Goal: Task Accomplishment & Management: Use online tool/utility

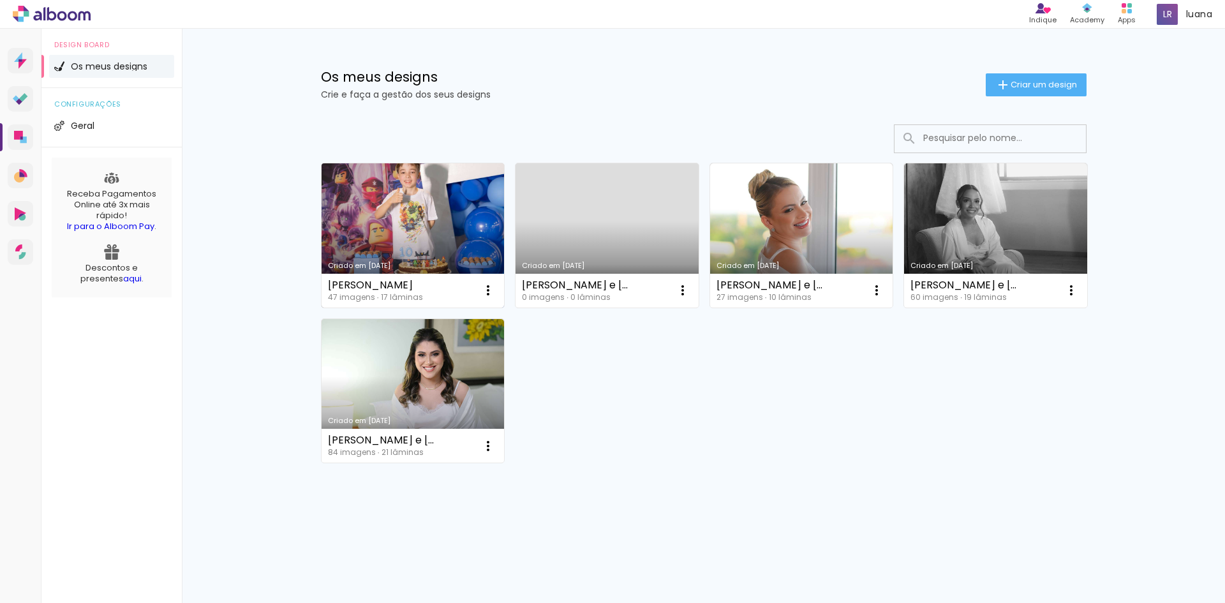
click at [403, 195] on link "Criado em [DATE]" at bounding box center [412, 235] width 183 height 144
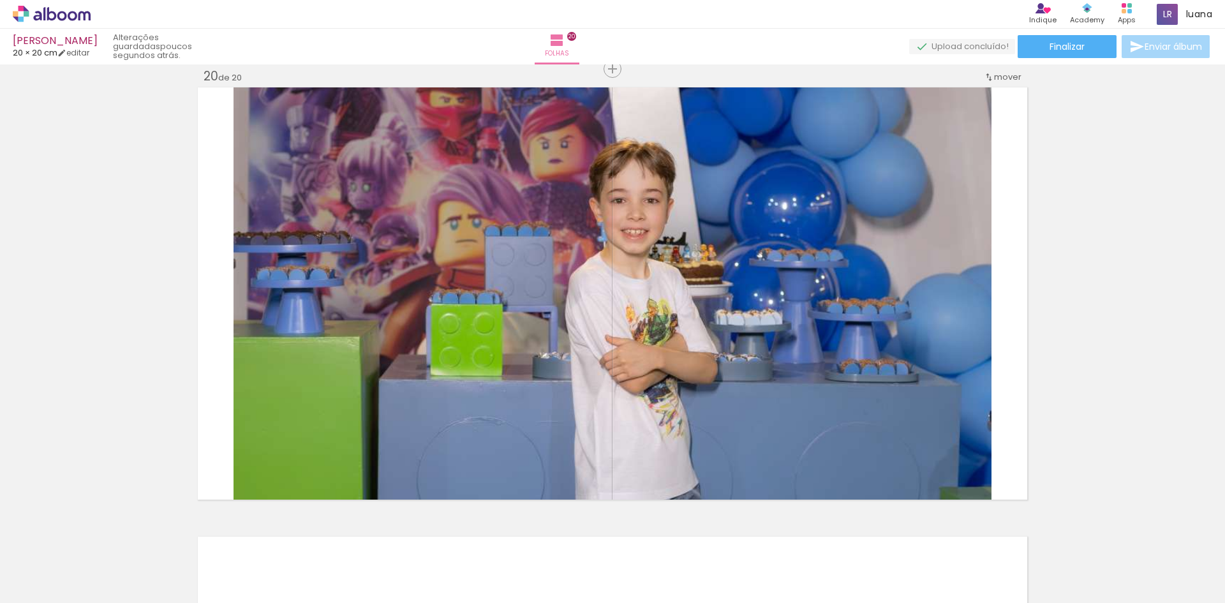
scroll to position [0, 1013]
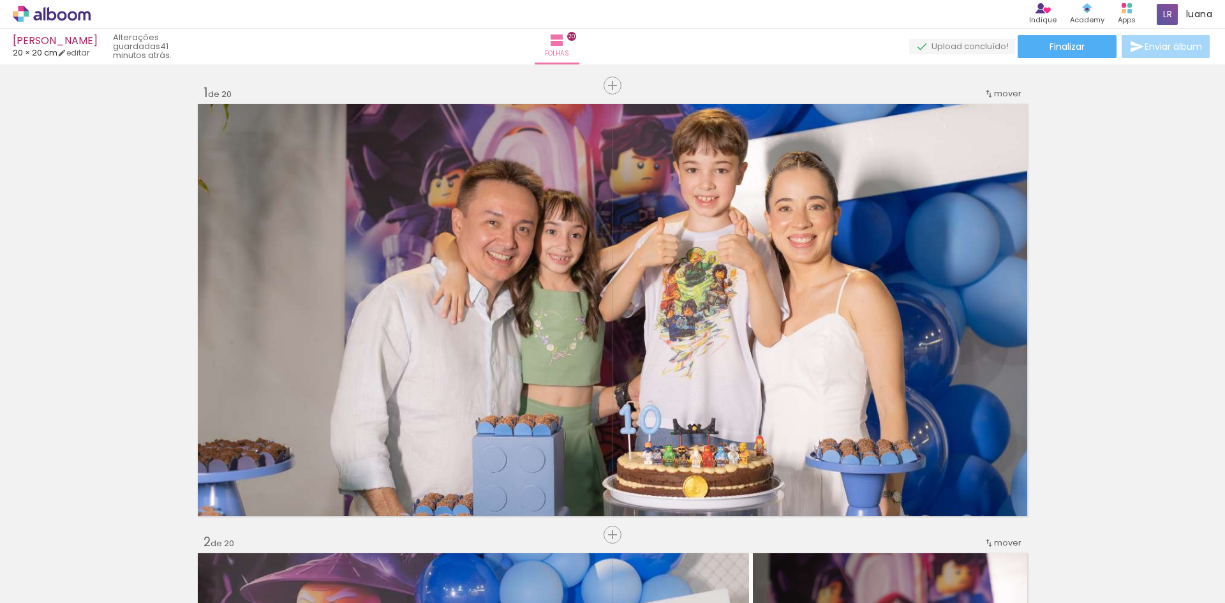
scroll to position [0, 1013]
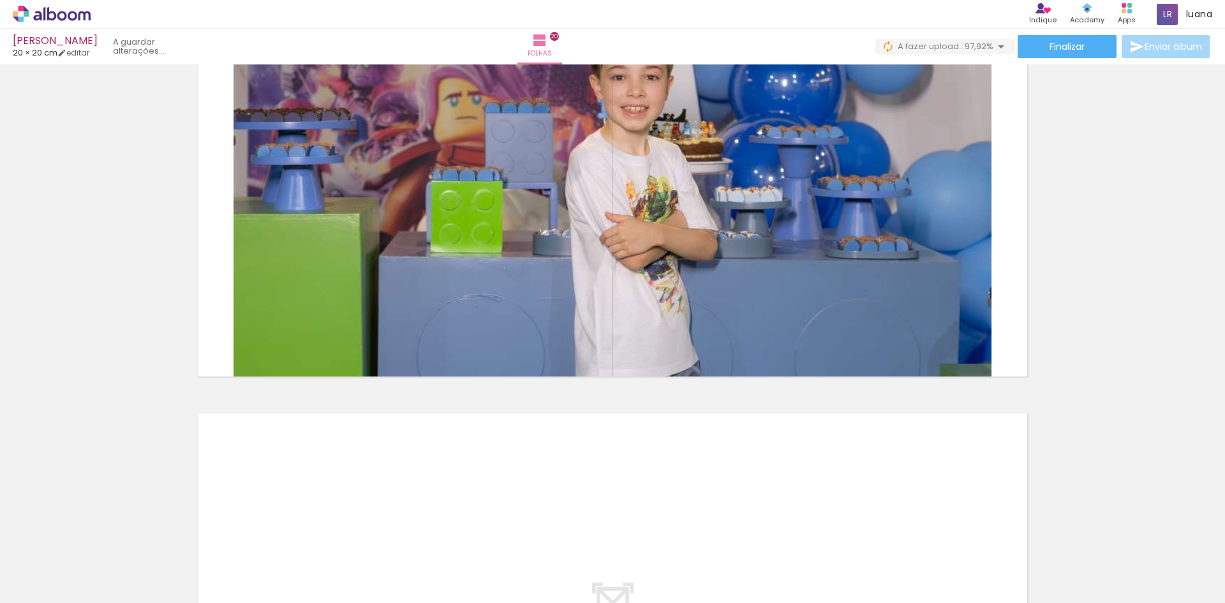
scroll to position [8675, 0]
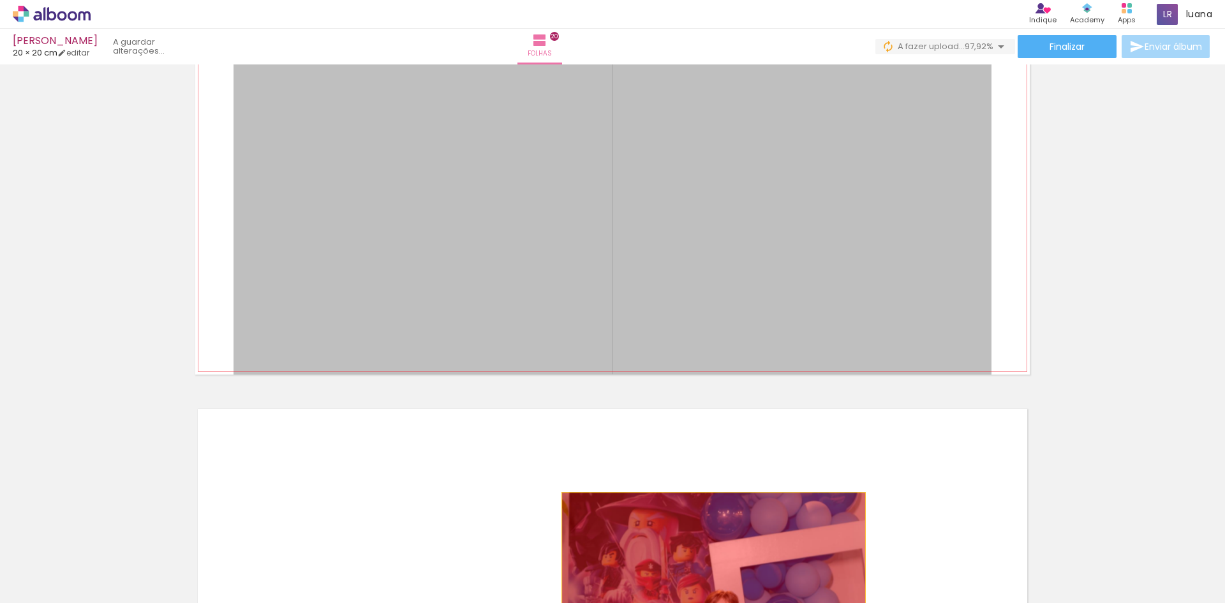
drag, startPoint x: 823, startPoint y: 183, endPoint x: 711, endPoint y: 574, distance: 406.8
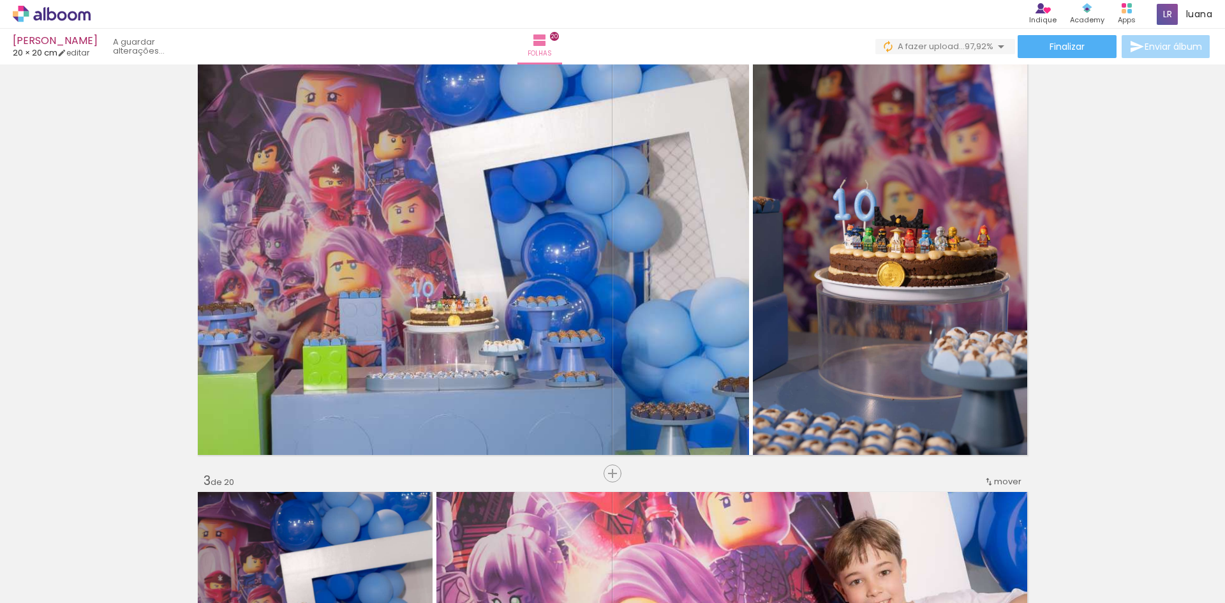
scroll to position [0, 2313]
click at [536, 581] on div at bounding box center [529, 560] width 63 height 42
drag, startPoint x: 534, startPoint y: 566, endPoint x: 566, endPoint y: 585, distance: 37.2
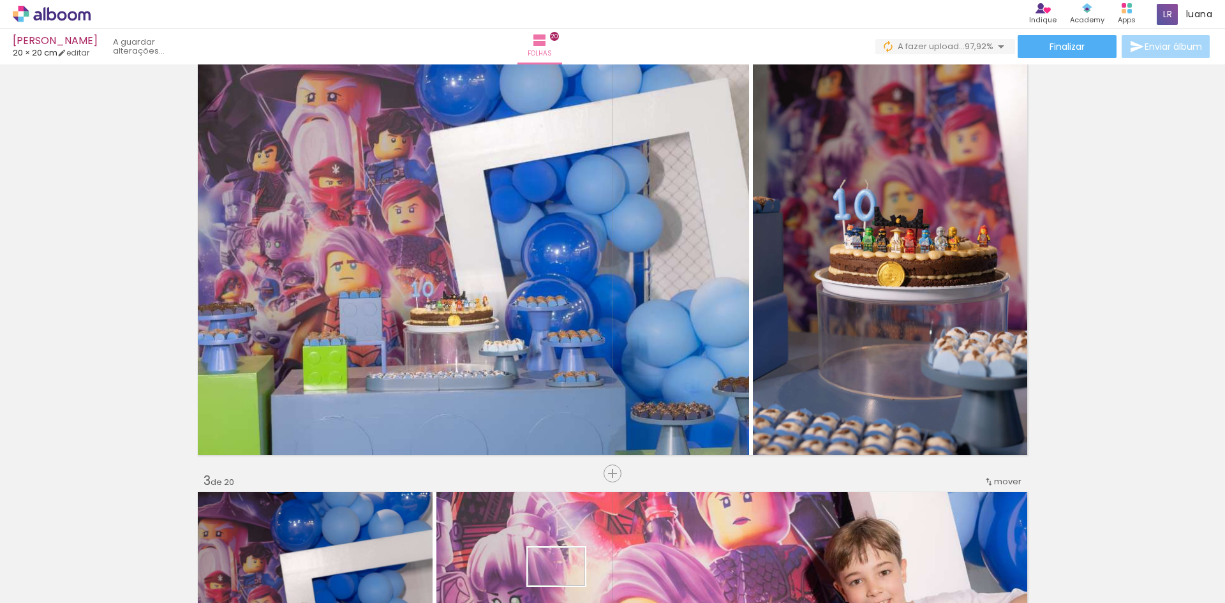
click at [561, 581] on div at bounding box center [529, 560] width 63 height 42
drag, startPoint x: 963, startPoint y: 591, endPoint x: 1033, endPoint y: 600, distance: 70.1
click at [105, 600] on iron-horizontal-list at bounding box center [92, 563] width 26 height 80
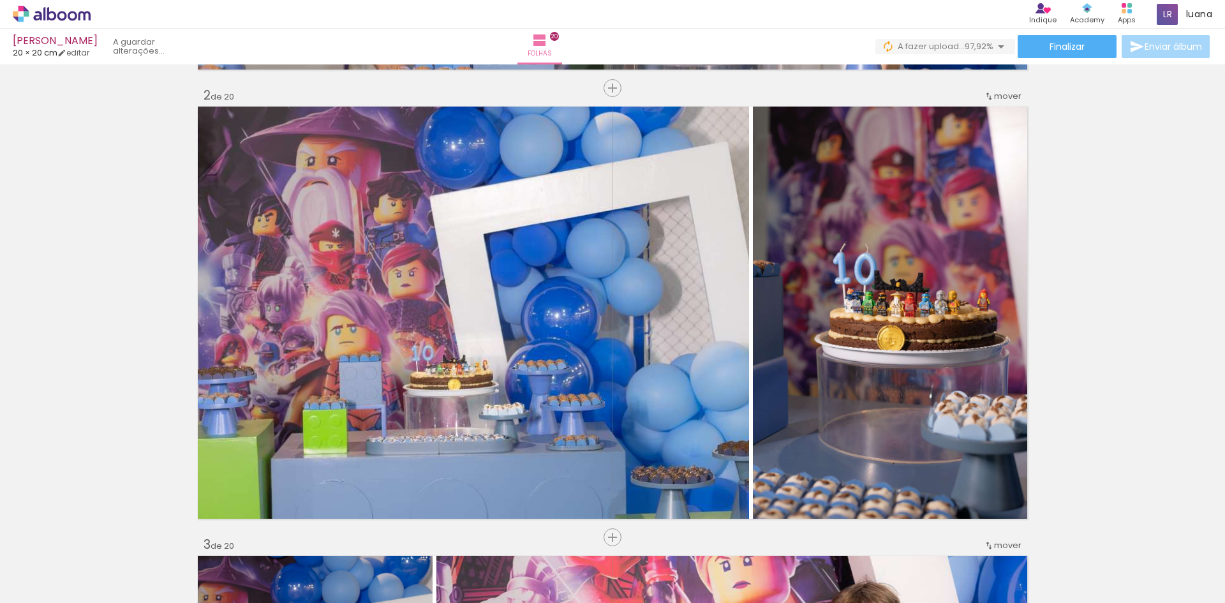
click at [508, 535] on iron-icon at bounding box center [501, 533] width 13 height 13
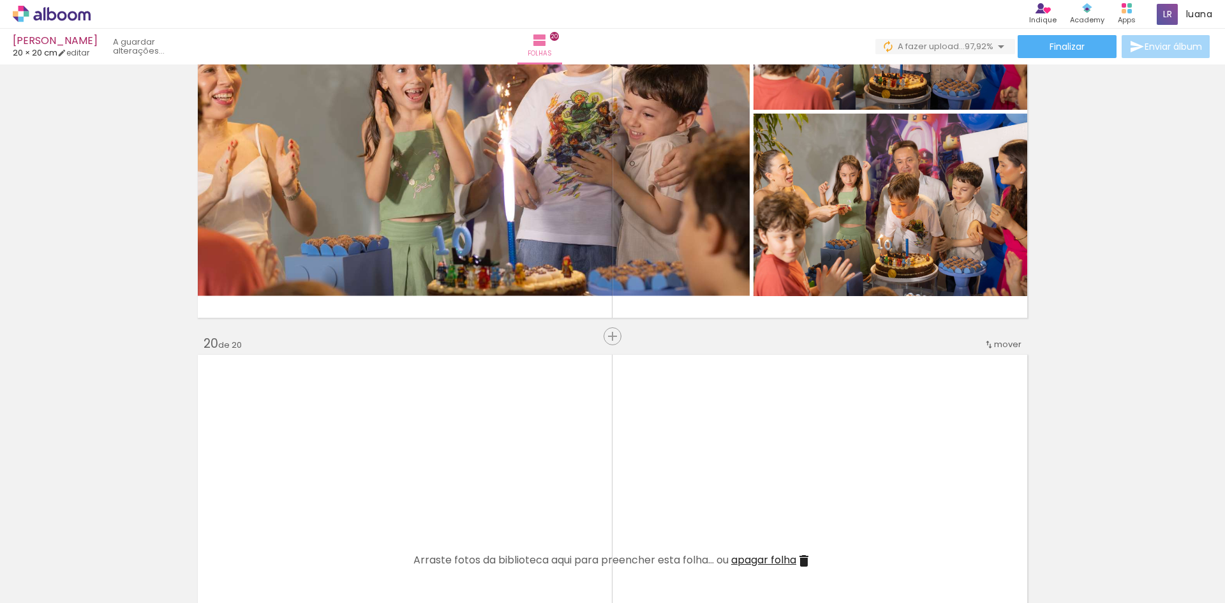
scroll to position [8000, 0]
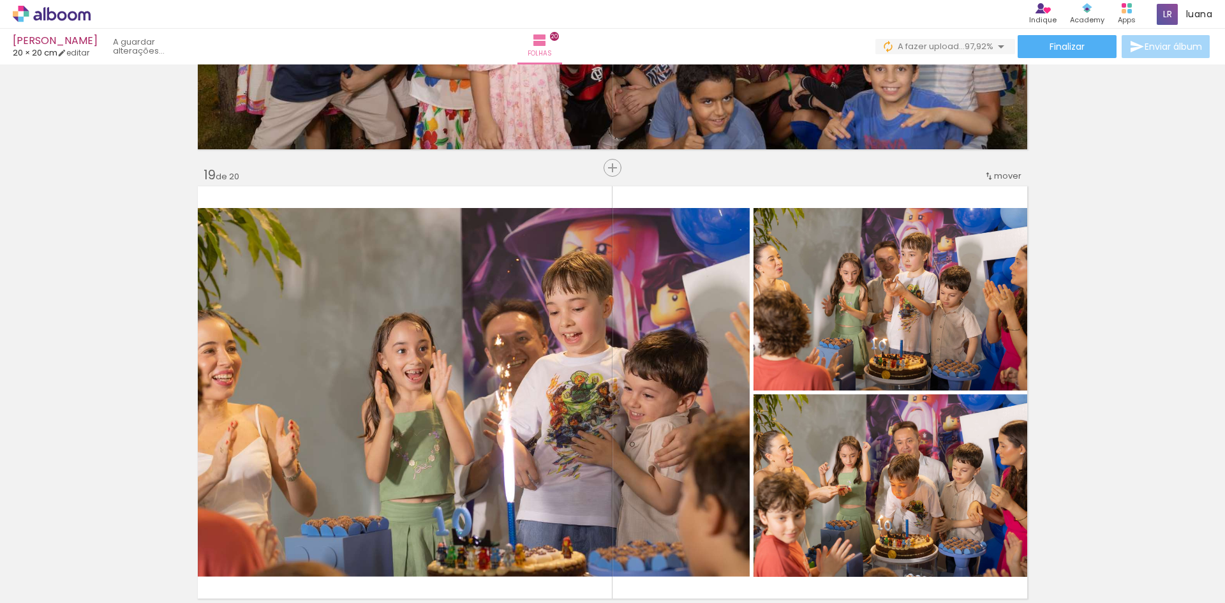
click at [490, 561] on div at bounding box center [485, 559] width 42 height 63
click at [406, 571] on div at bounding box center [413, 560] width 63 height 42
click at [346, 559] on div at bounding box center [342, 559] width 42 height 63
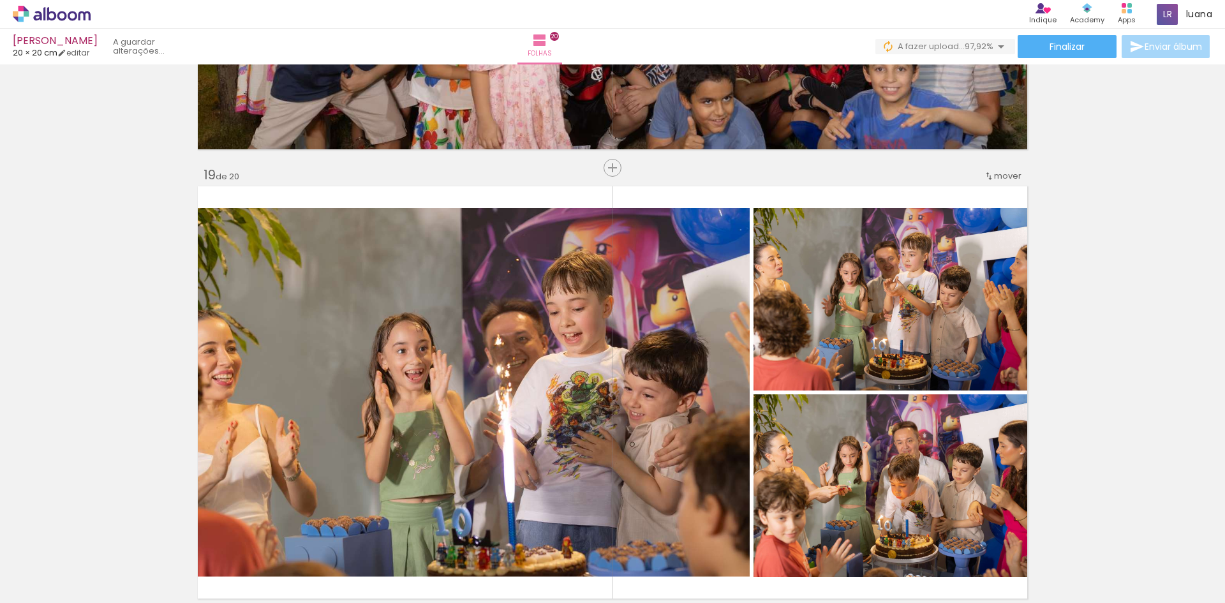
click at [472, 561] on div at bounding box center [485, 559] width 42 height 63
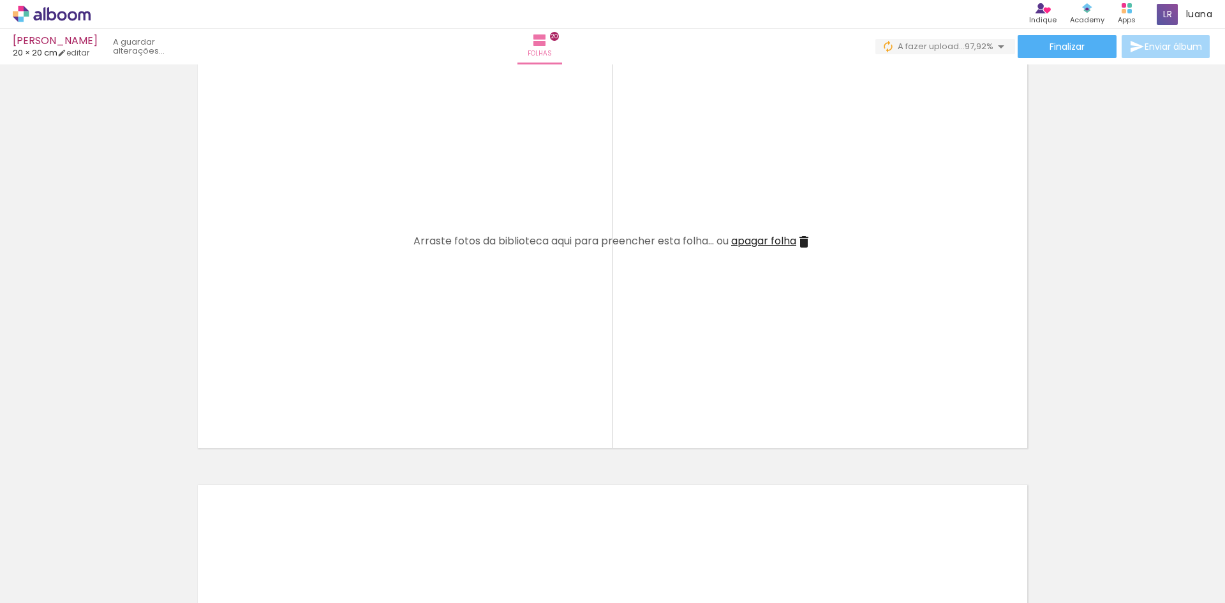
scroll to position [8516, 0]
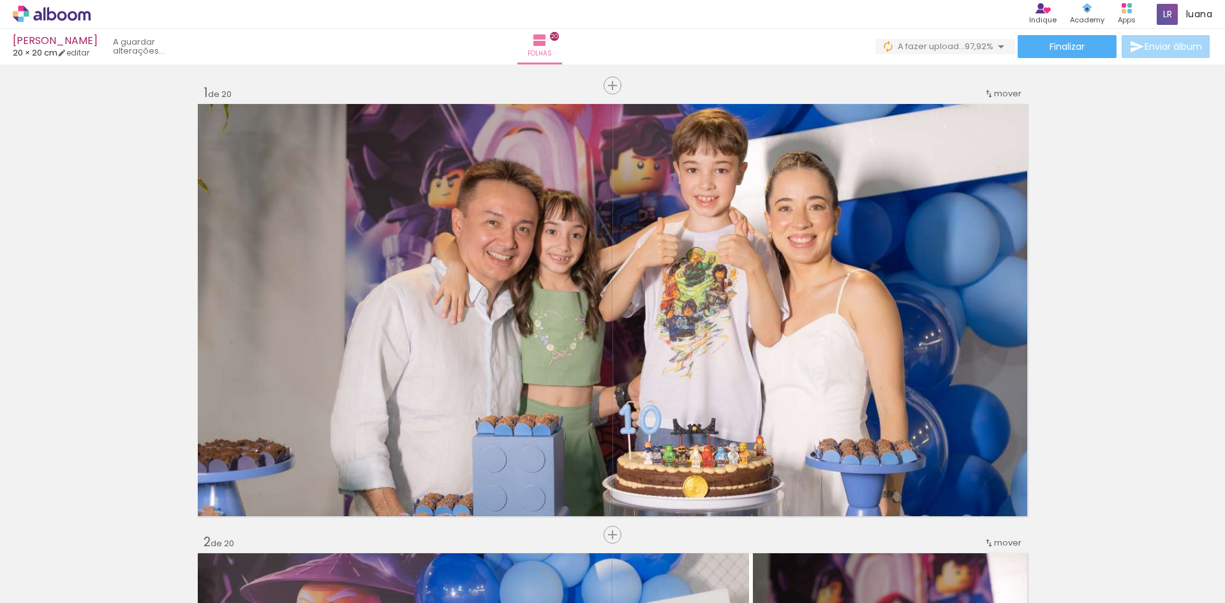
click at [531, 471] on quentale-workspace at bounding box center [612, 301] width 1225 height 603
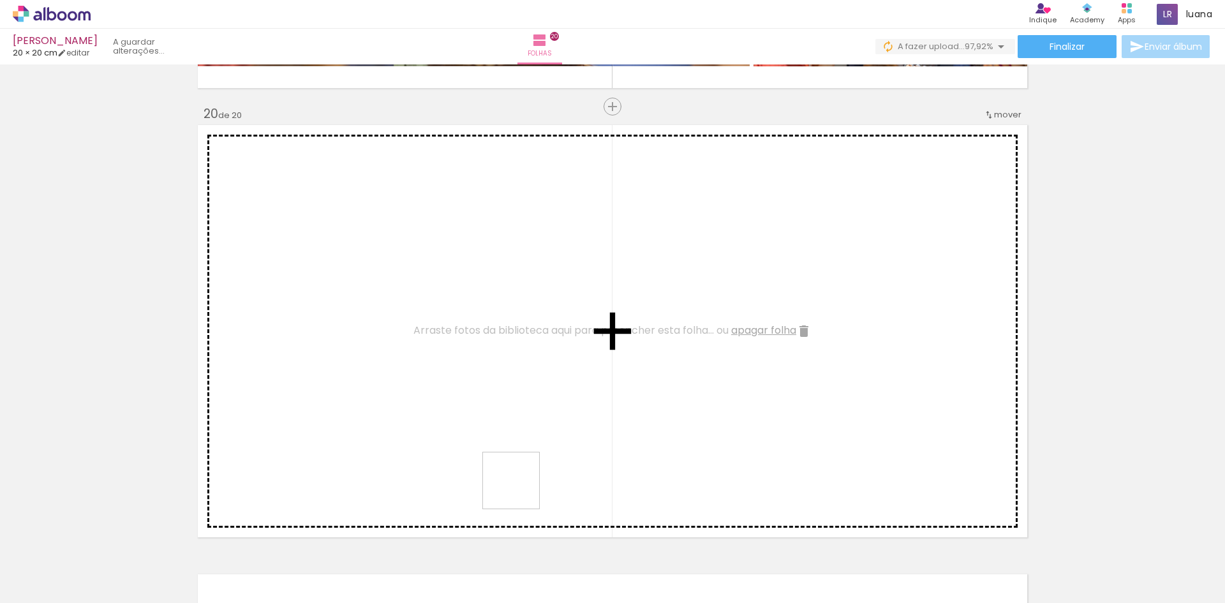
drag, startPoint x: 492, startPoint y: 561, endPoint x: 570, endPoint y: 408, distance: 172.0
click at [570, 408] on quentale-workspace at bounding box center [612, 301] width 1225 height 603
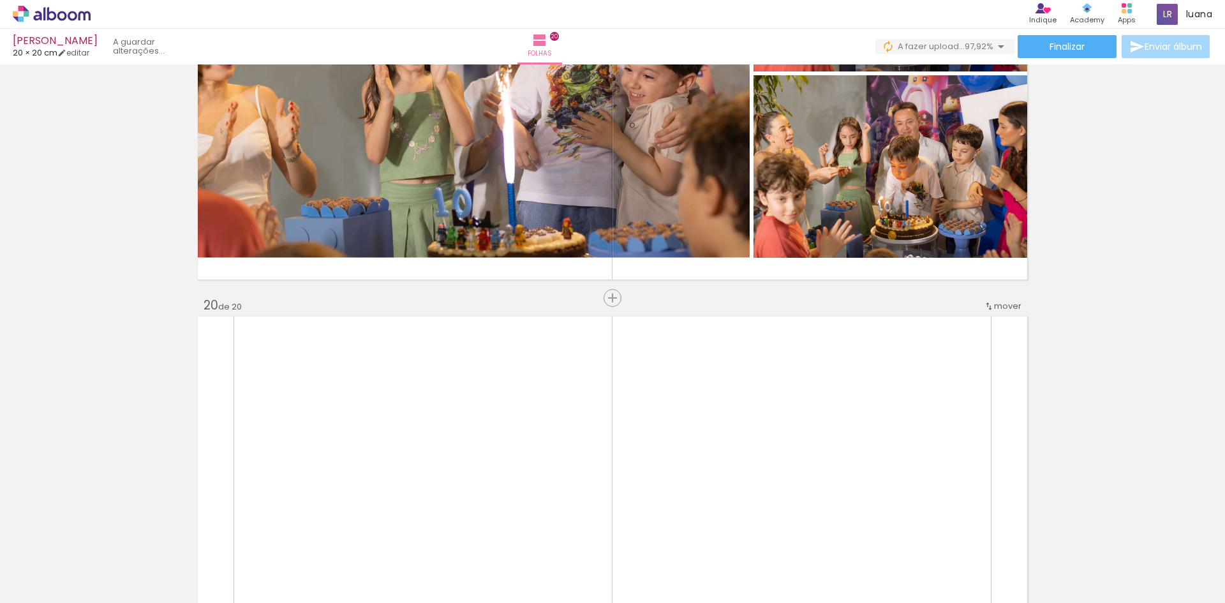
scroll to position [0, 2313]
click at [105, 572] on iron-horizontal-list at bounding box center [92, 563] width 26 height 80
click at [536, 569] on div at bounding box center [529, 560] width 63 height 42
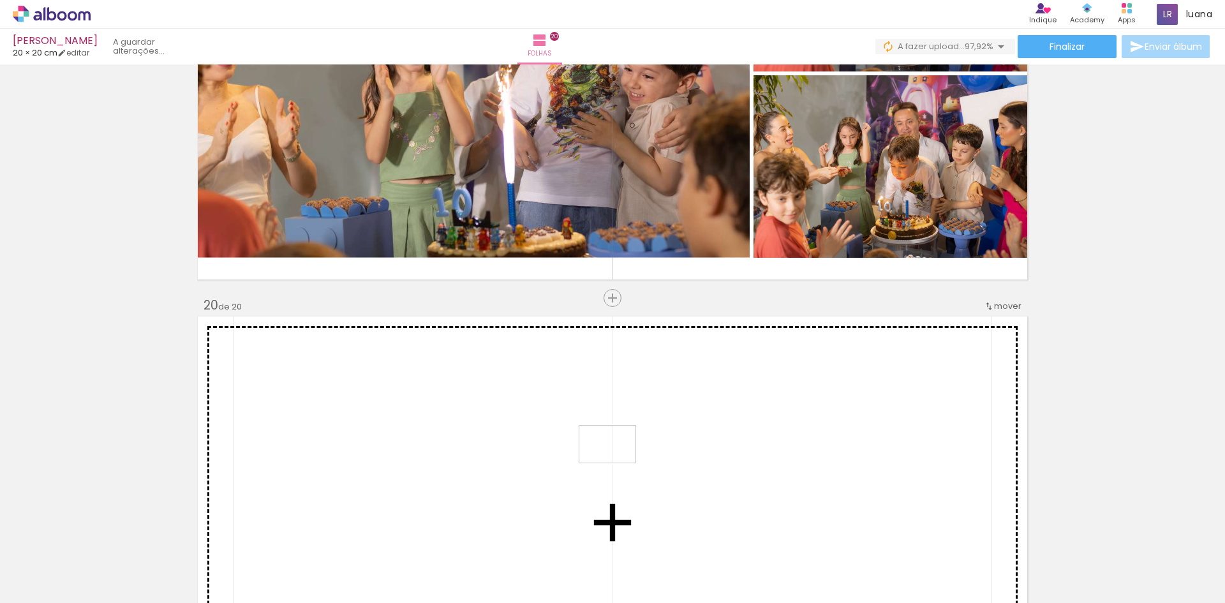
drag, startPoint x: 536, startPoint y: 568, endPoint x: 617, endPoint y: 463, distance: 132.8
click at [617, 463] on quentale-workspace at bounding box center [612, 301] width 1225 height 603
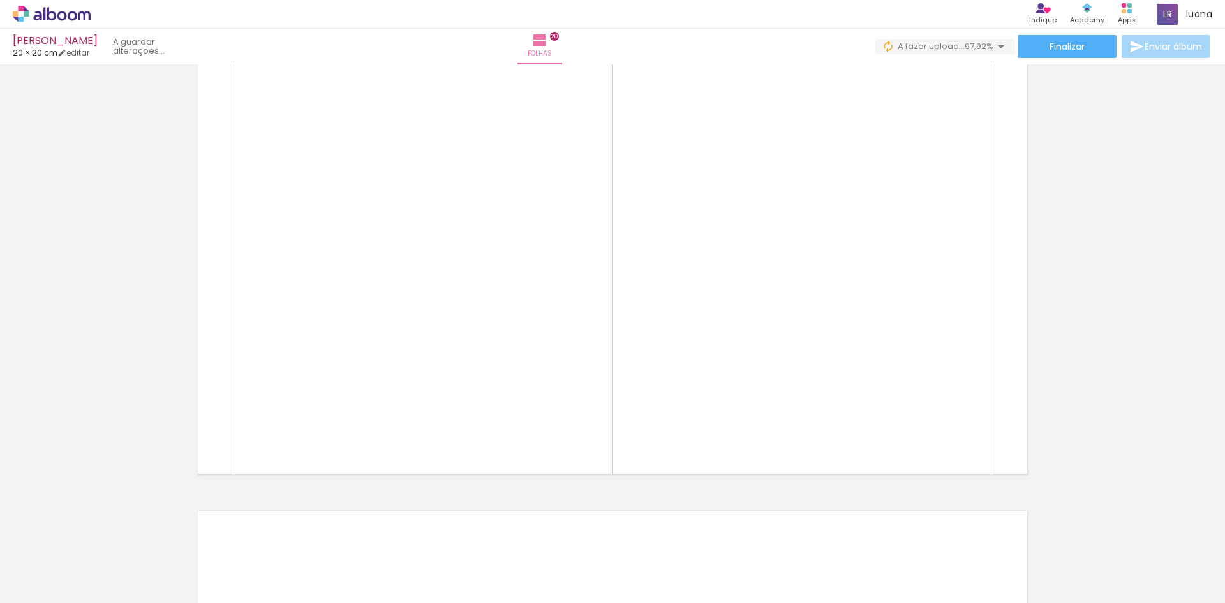
scroll to position [8574, 0]
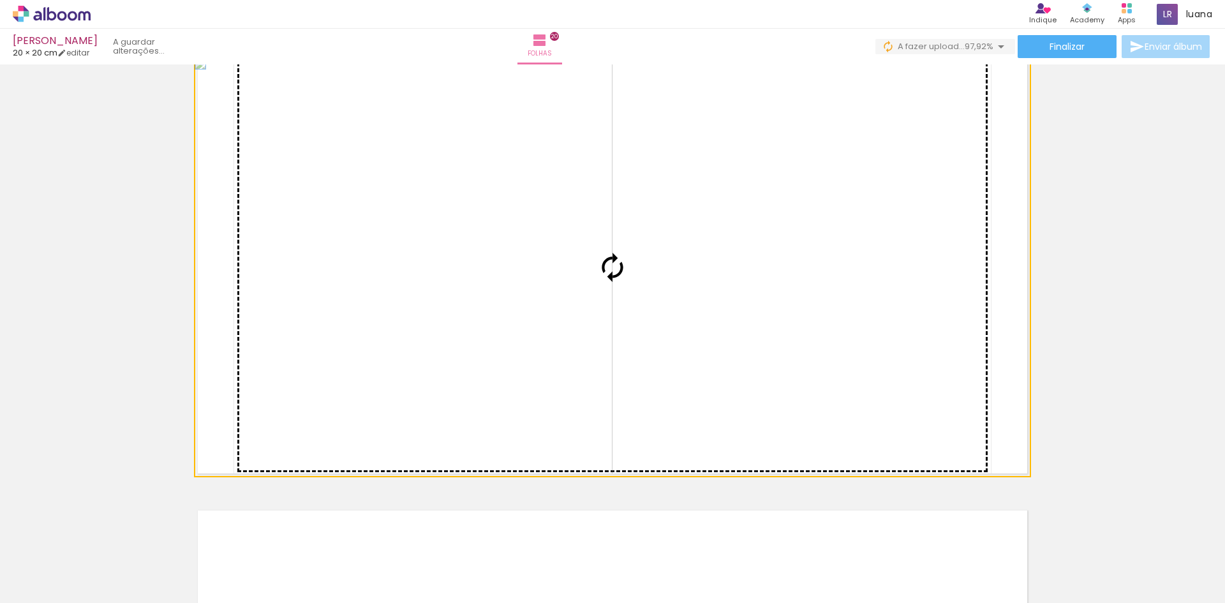
drag, startPoint x: 439, startPoint y: 253, endPoint x: 527, endPoint y: 402, distance: 173.3
click at [0, 0] on slot at bounding box center [0, 0] width 0 height 0
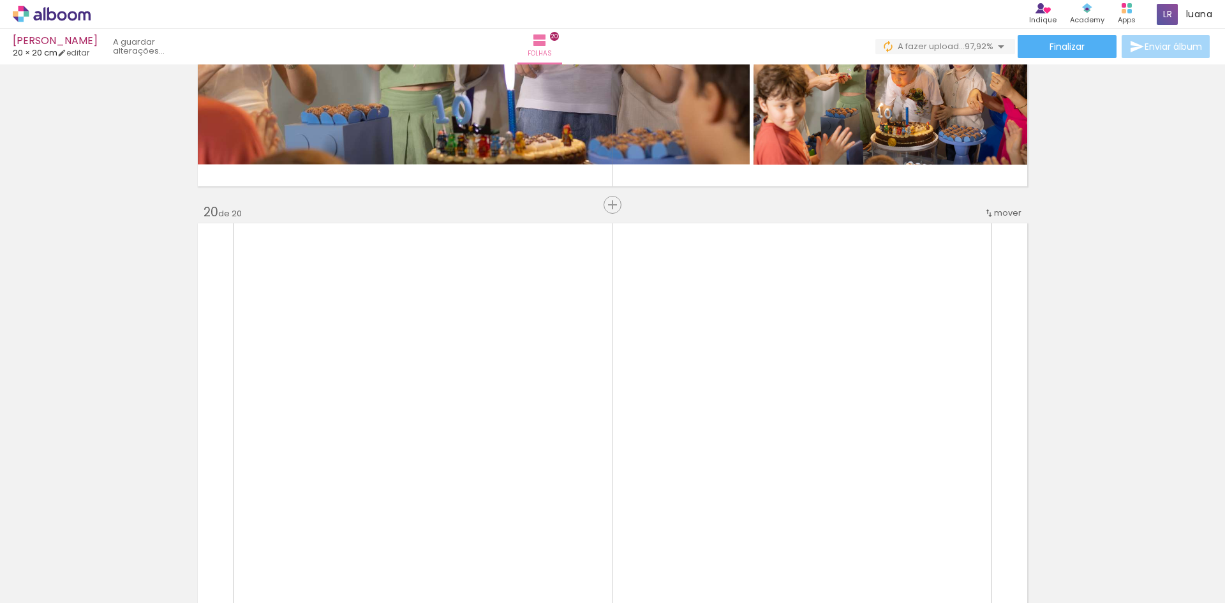
scroll to position [8446, 0]
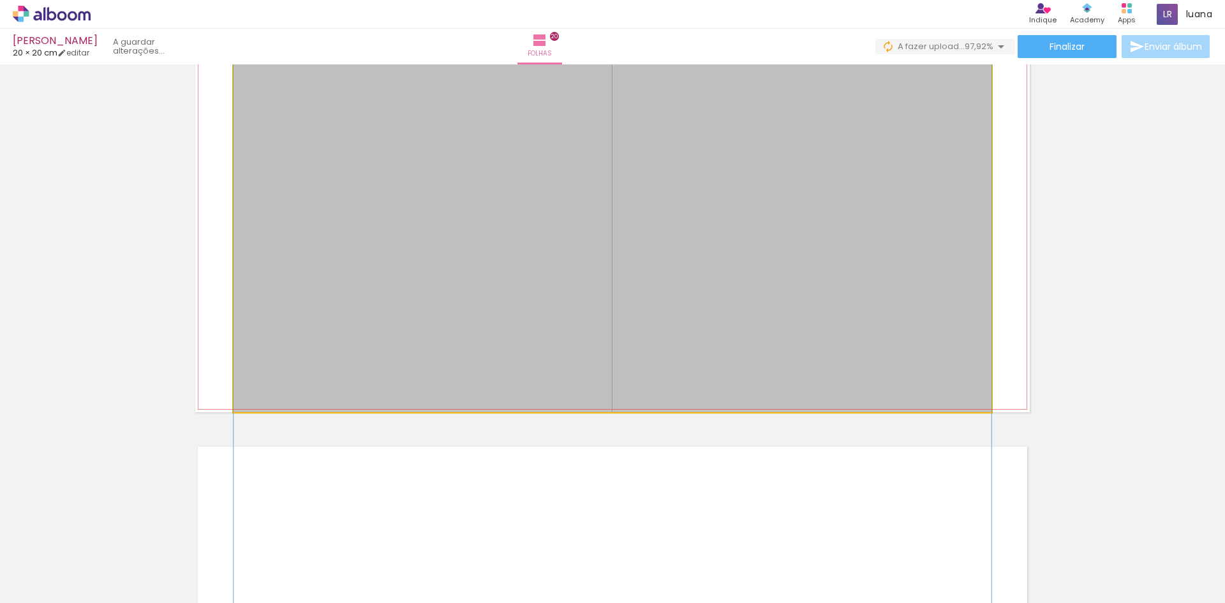
click at [670, 284] on quentale-photo at bounding box center [612, 203] width 758 height 417
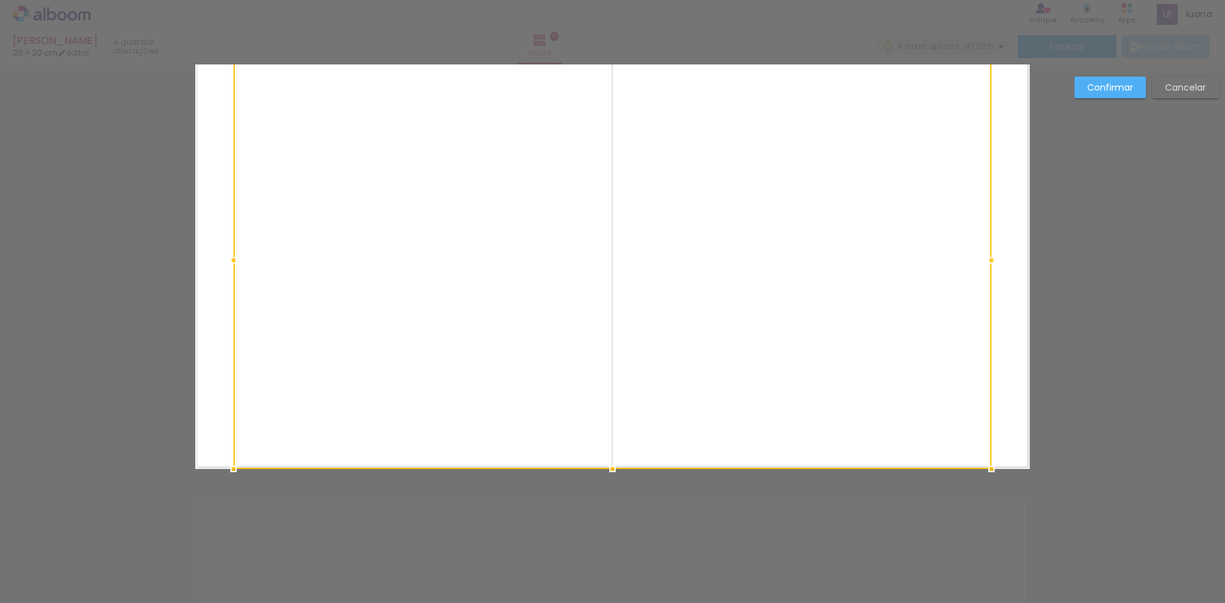
scroll to position [8548, 0]
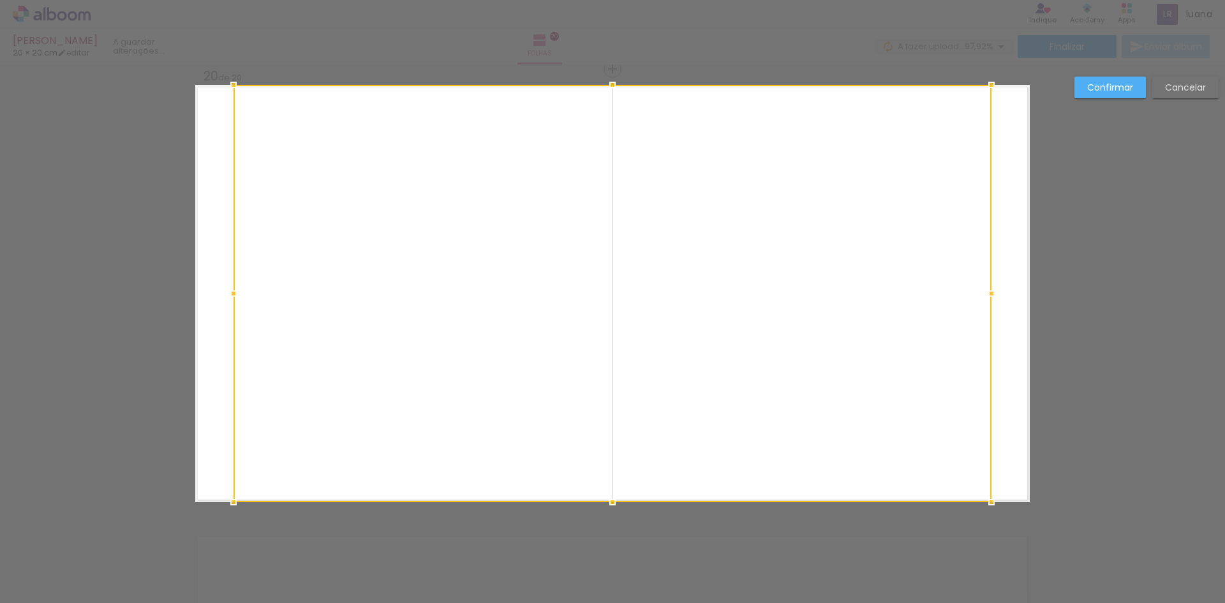
click at [1184, 80] on paper-button "Cancelar" at bounding box center [1185, 88] width 66 height 22
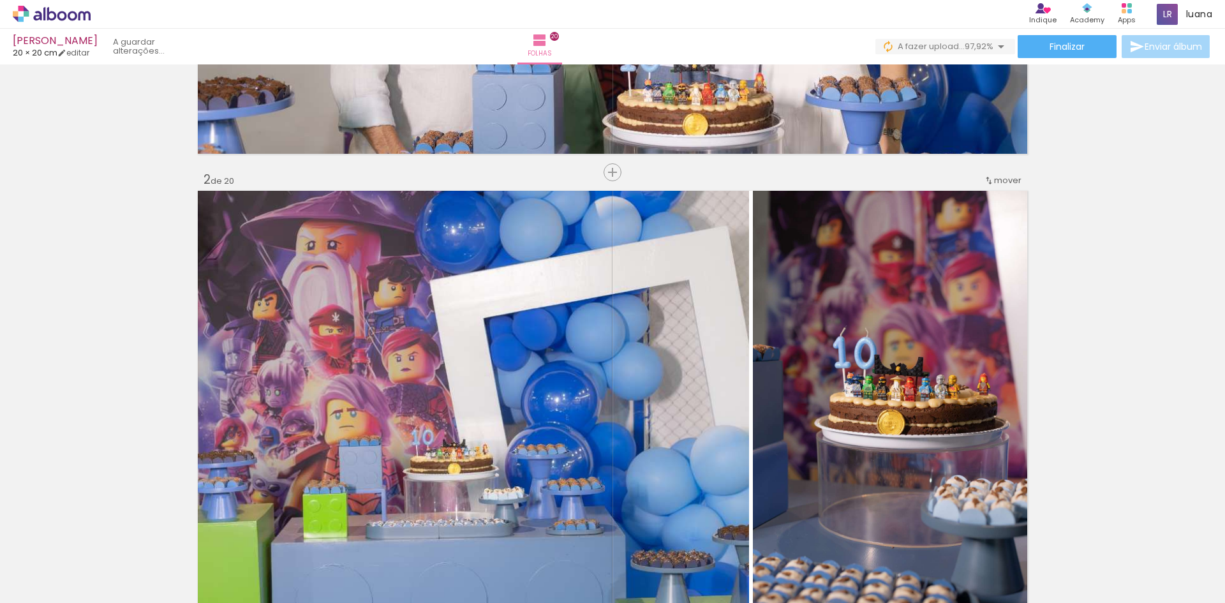
scroll to position [425, 0]
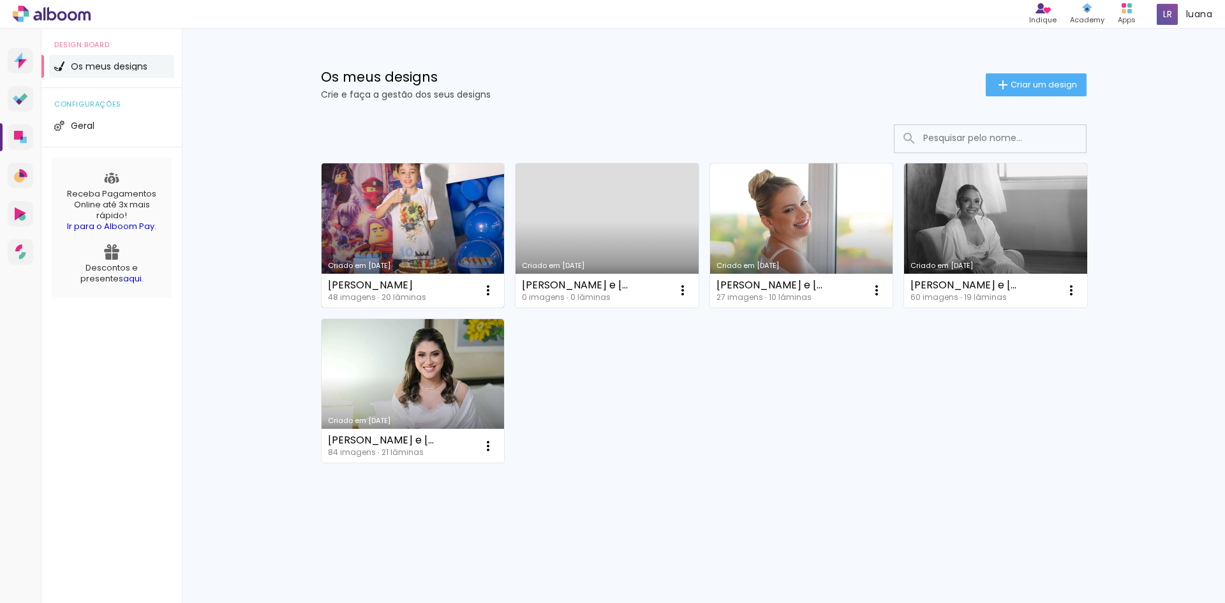
click at [395, 209] on link "Criado em [DATE]" at bounding box center [412, 235] width 183 height 144
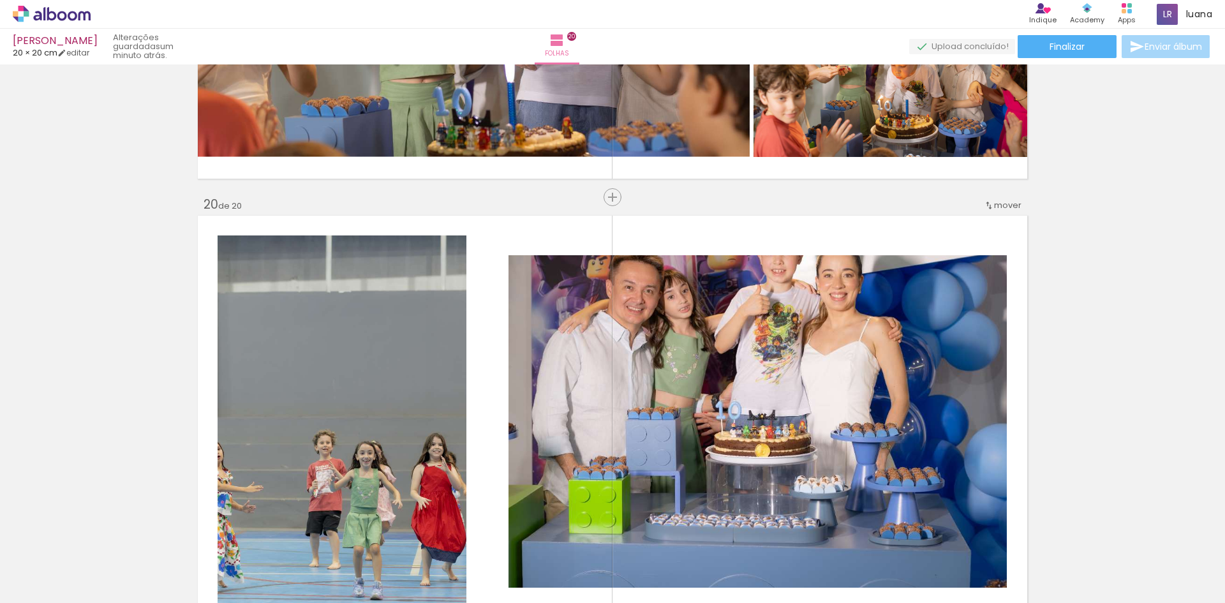
scroll to position [8419, 0]
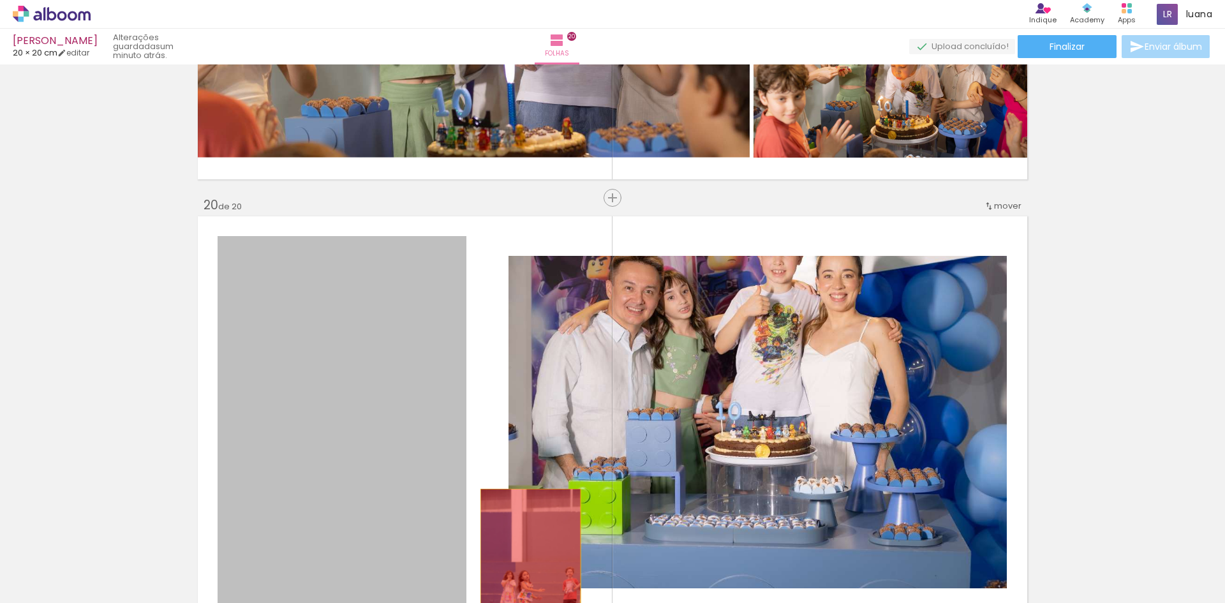
drag, startPoint x: 344, startPoint y: 398, endPoint x: 533, endPoint y: 566, distance: 253.0
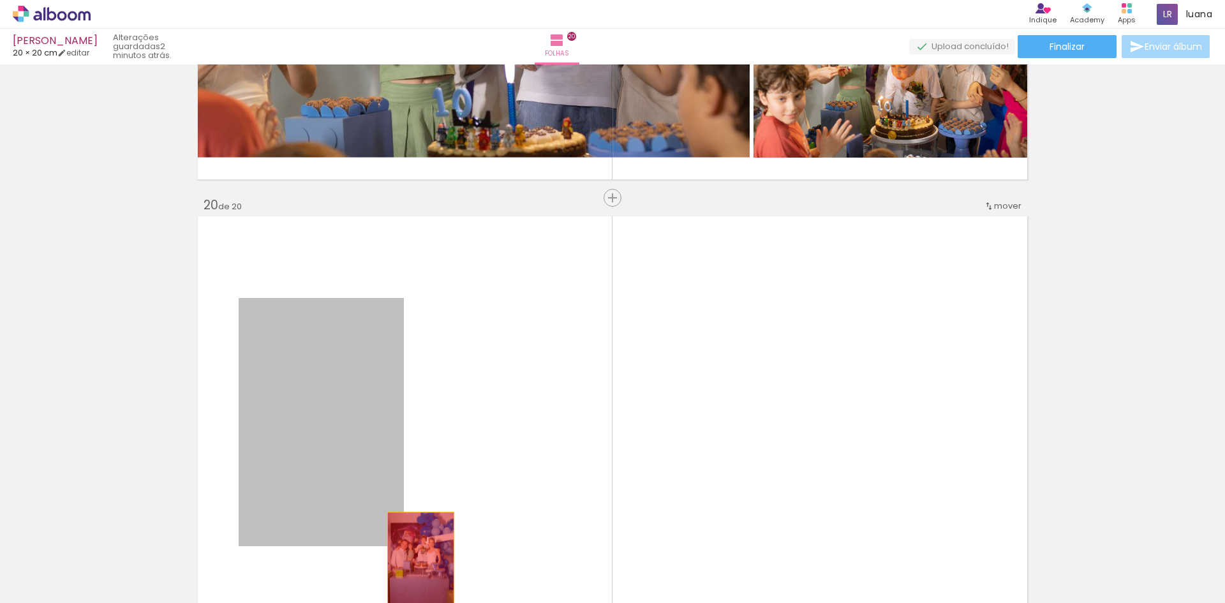
drag, startPoint x: 337, startPoint y: 392, endPoint x: 415, endPoint y: 562, distance: 187.5
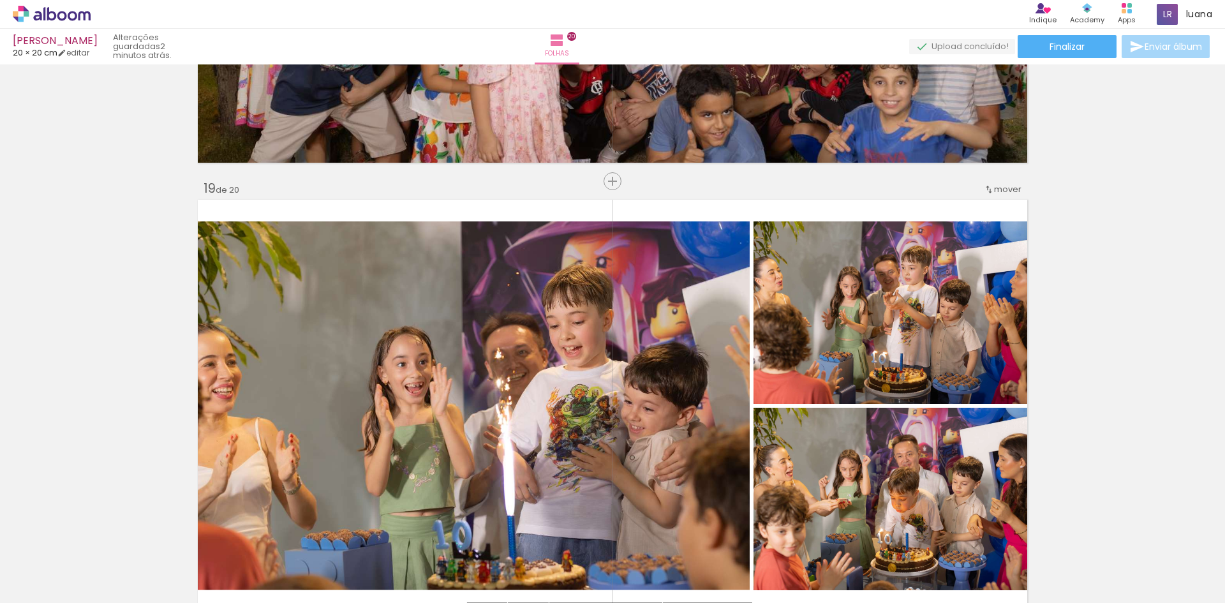
scroll to position [8355, 0]
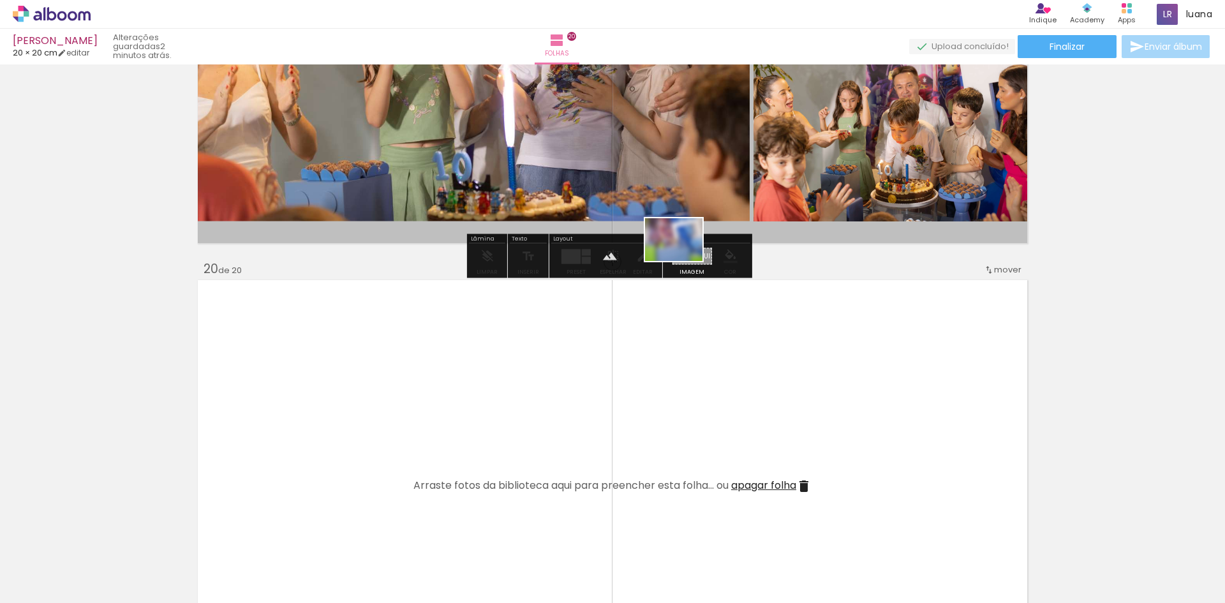
drag, startPoint x: 1184, startPoint y: 573, endPoint x: 686, endPoint y: 256, distance: 590.4
click at [686, 256] on quentale-workspace at bounding box center [612, 301] width 1225 height 603
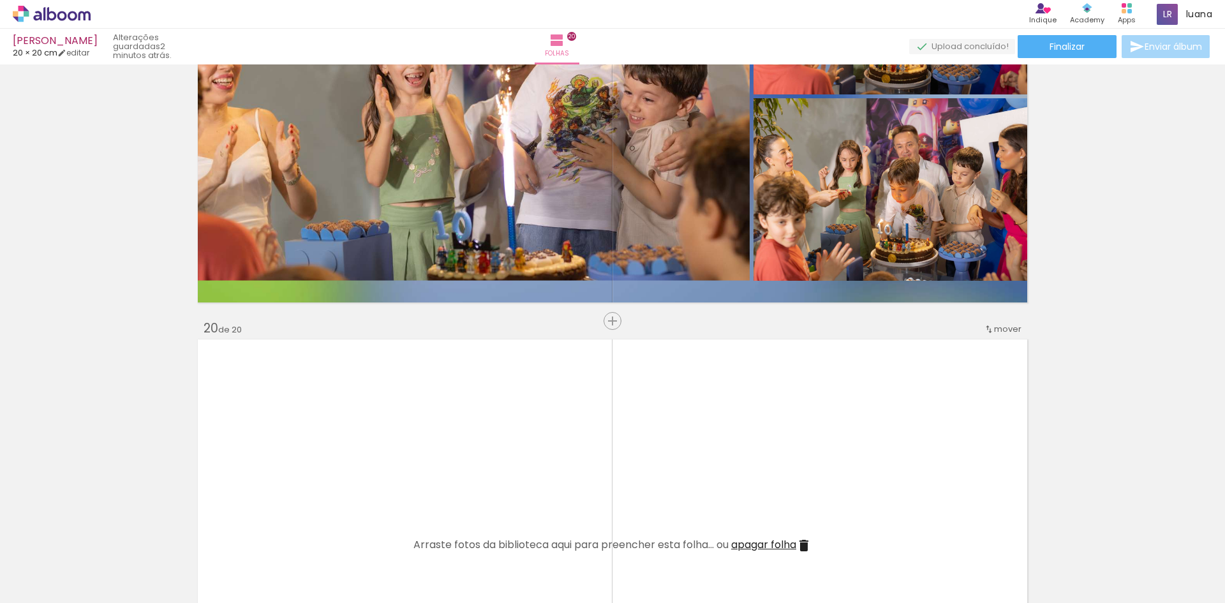
scroll to position [8100, 0]
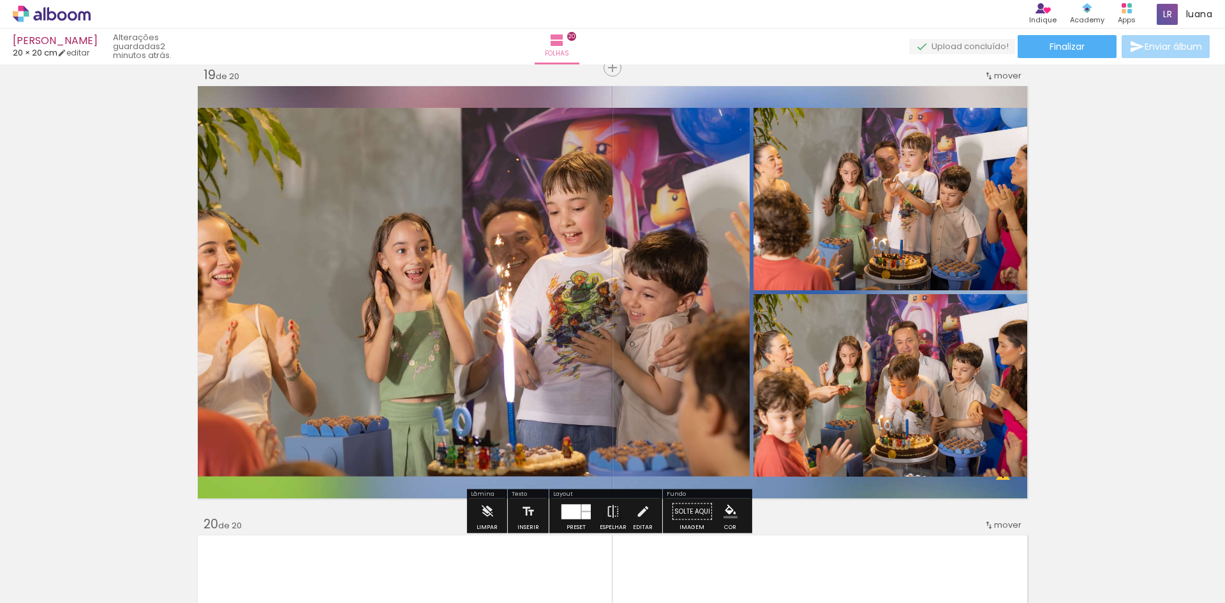
drag, startPoint x: 809, startPoint y: 490, endPoint x: 862, endPoint y: 497, distance: 54.0
click at [862, 497] on quentale-layouter at bounding box center [612, 292] width 834 height 417
click at [685, 505] on paper-button "Solte aqui Imagem" at bounding box center [692, 515] width 46 height 33
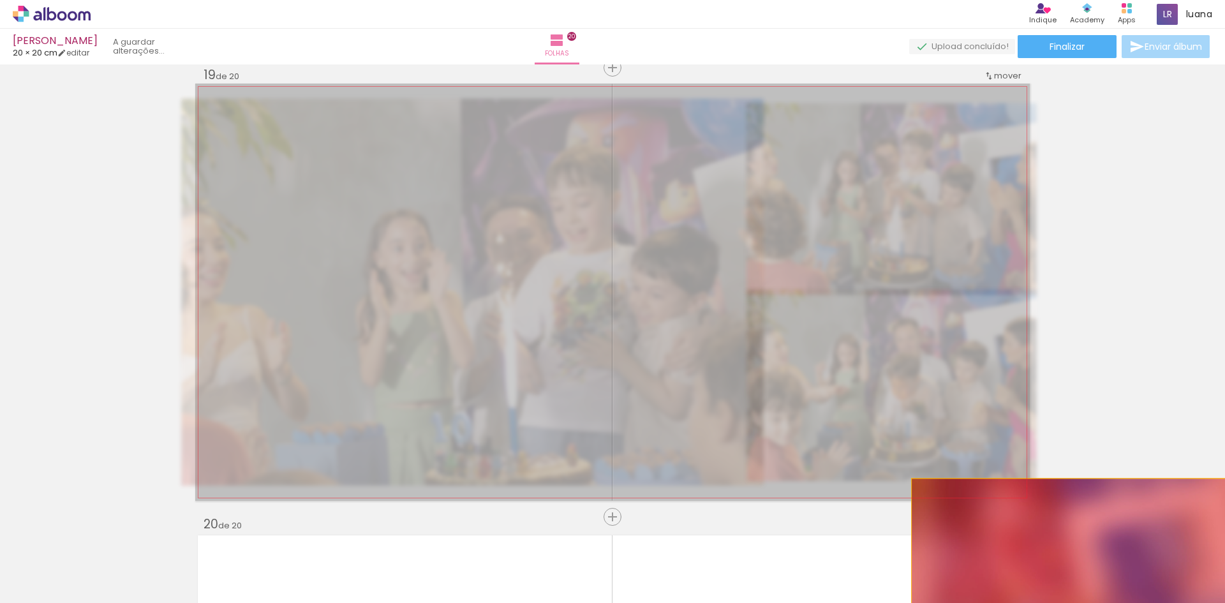
drag, startPoint x: 721, startPoint y: 359, endPoint x: 1073, endPoint y: 562, distance: 406.3
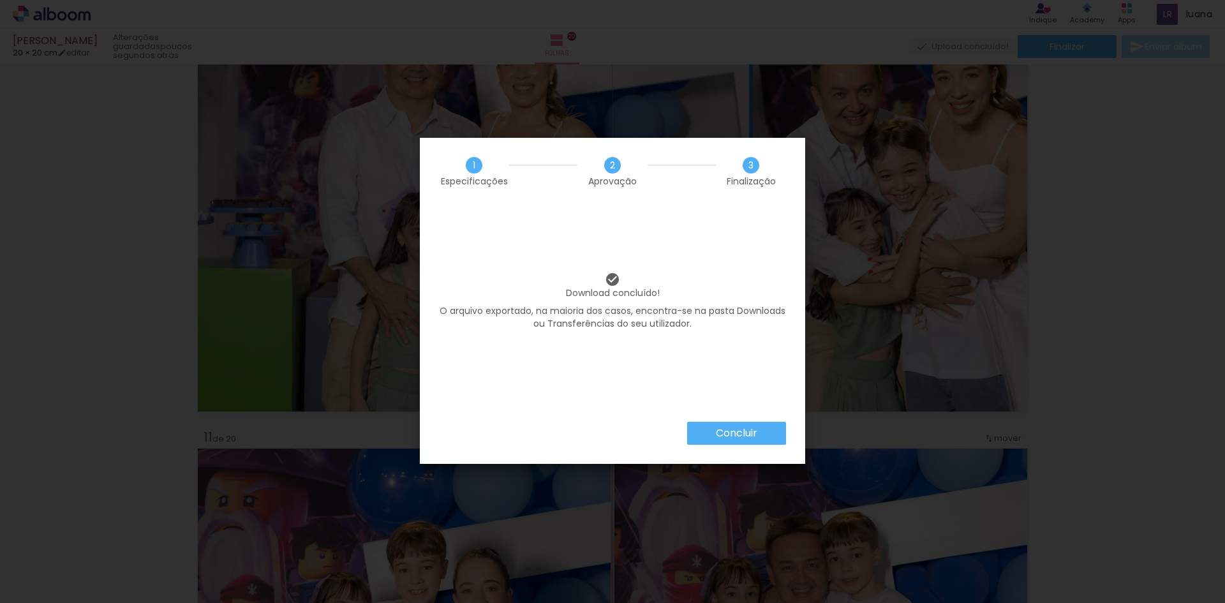
scroll to position [0, 2313]
click at [0, 0] on slot "Concluir" at bounding box center [0, 0] width 0 height 0
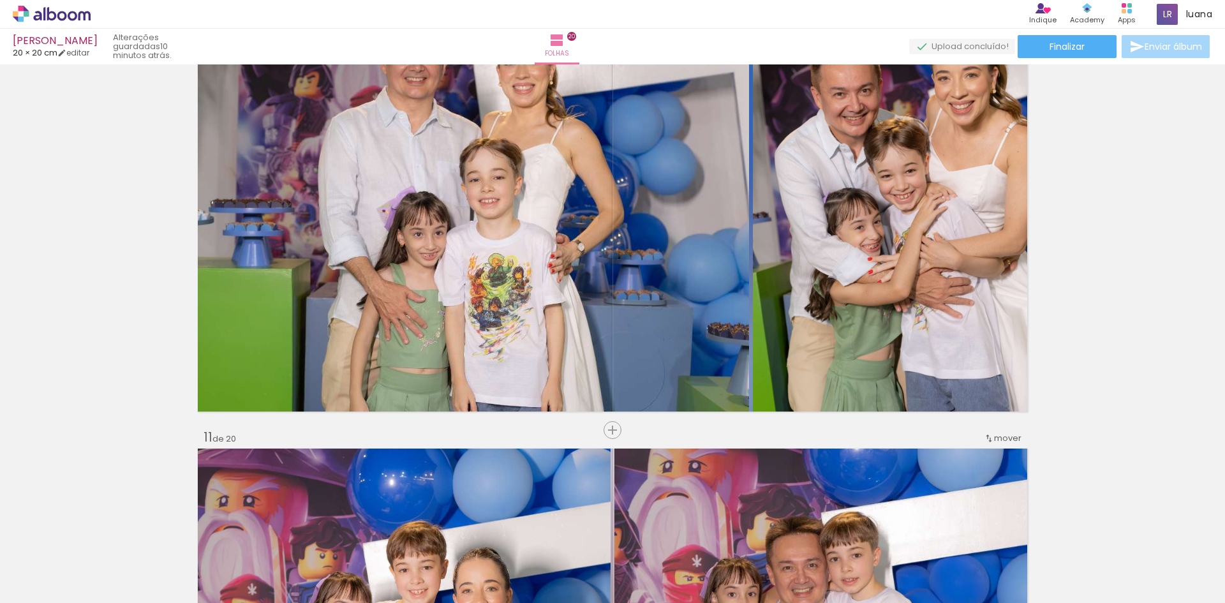
scroll to position [0, 2313]
